Goal: Navigation & Orientation: Understand site structure

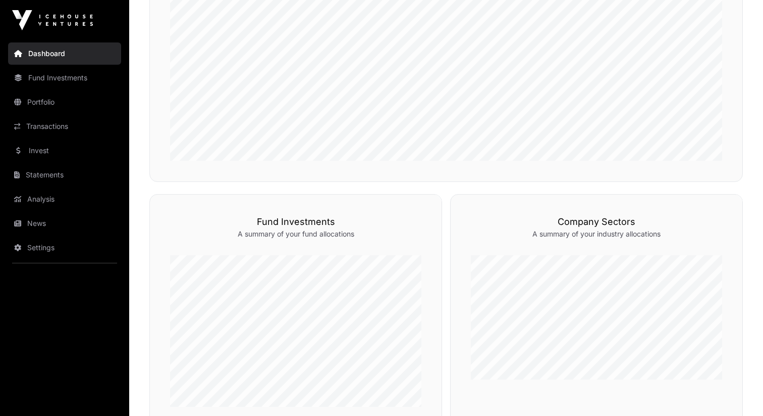
scroll to position [659, 0]
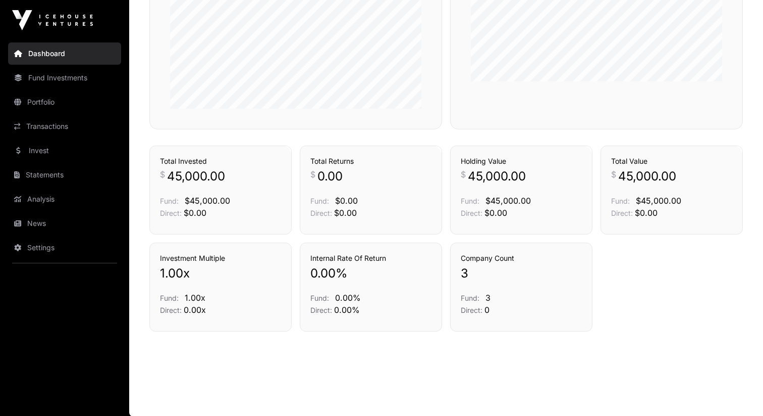
click at [53, 103] on link "Portfolio" at bounding box center [64, 102] width 113 height 22
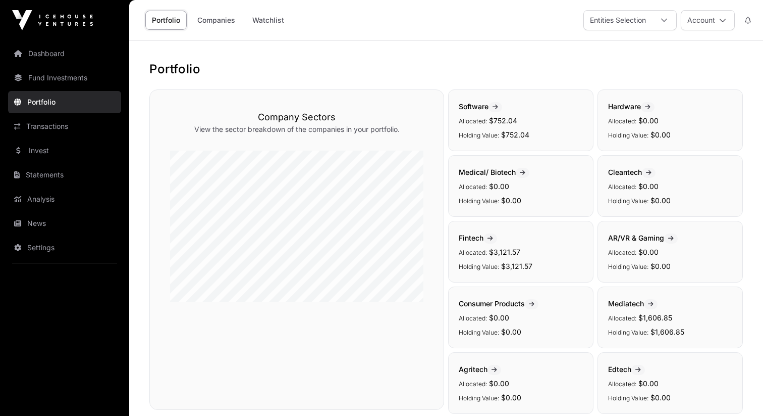
click at [639, 237] on span "AR/VR & Gaming" at bounding box center [643, 237] width 70 height 9
click at [668, 237] on span at bounding box center [672, 238] width 14 height 10
click at [677, 237] on span at bounding box center [672, 238] width 14 height 10
click at [230, 31] on div "Portfolio Companies Watchlist" at bounding box center [216, 20] width 162 height 31
click at [225, 27] on link "Companies" at bounding box center [216, 20] width 51 height 19
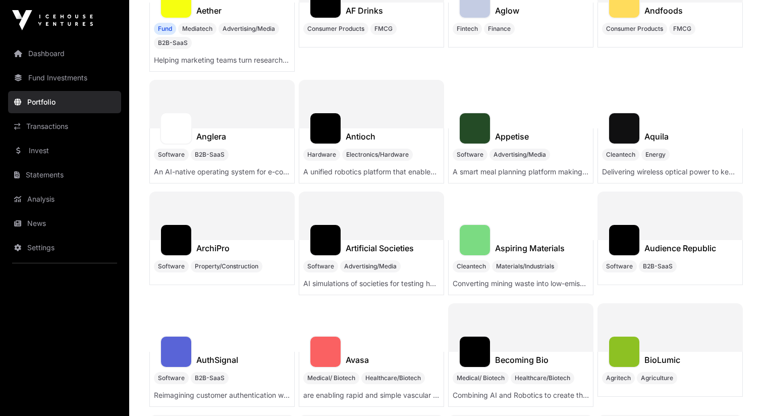
scroll to position [896, 0]
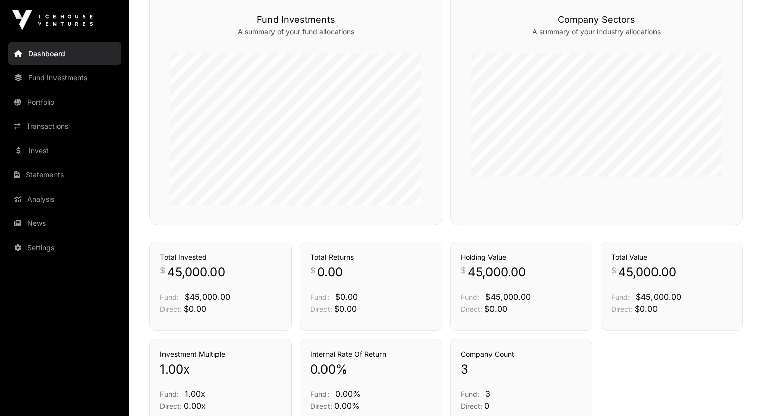
scroll to position [659, 0]
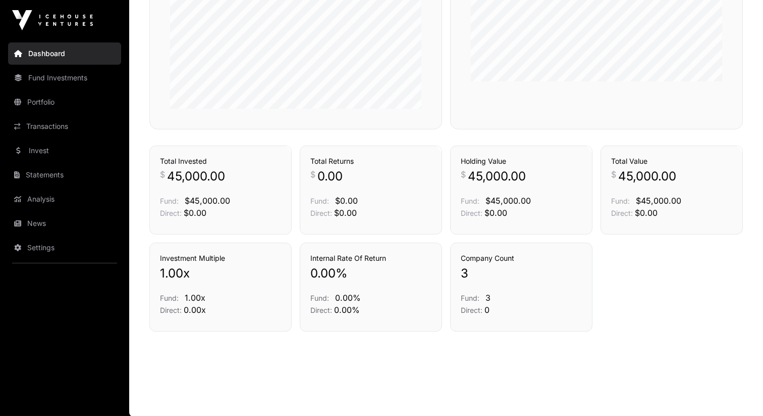
click at [49, 147] on link "Invest" at bounding box center [64, 150] width 113 height 22
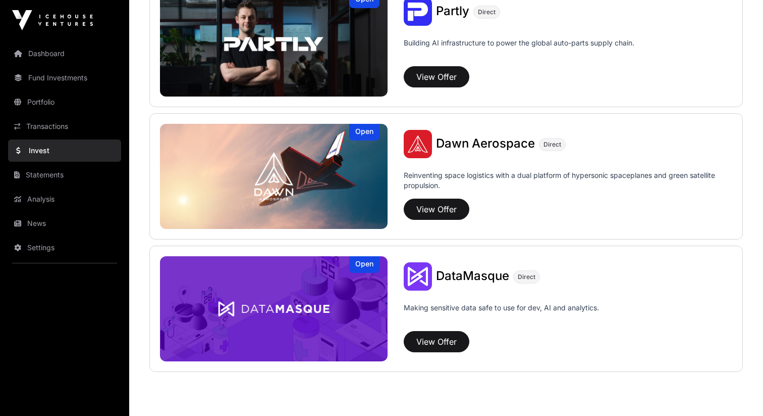
scroll to position [804, 0]
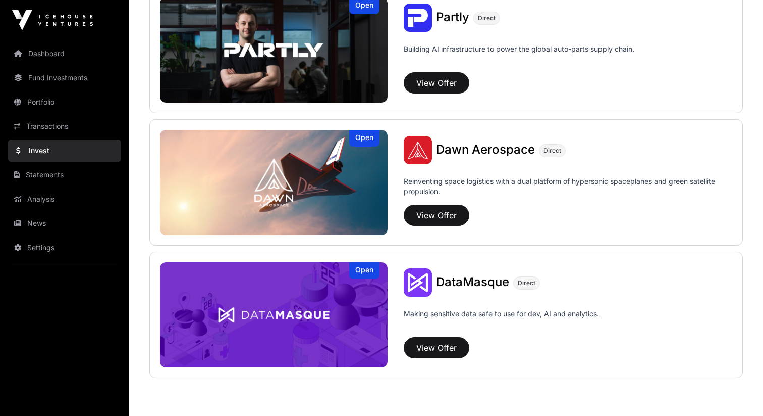
click at [77, 217] on link "News" at bounding box center [64, 223] width 113 height 22
